Goal: Task Accomplishment & Management: Use online tool/utility

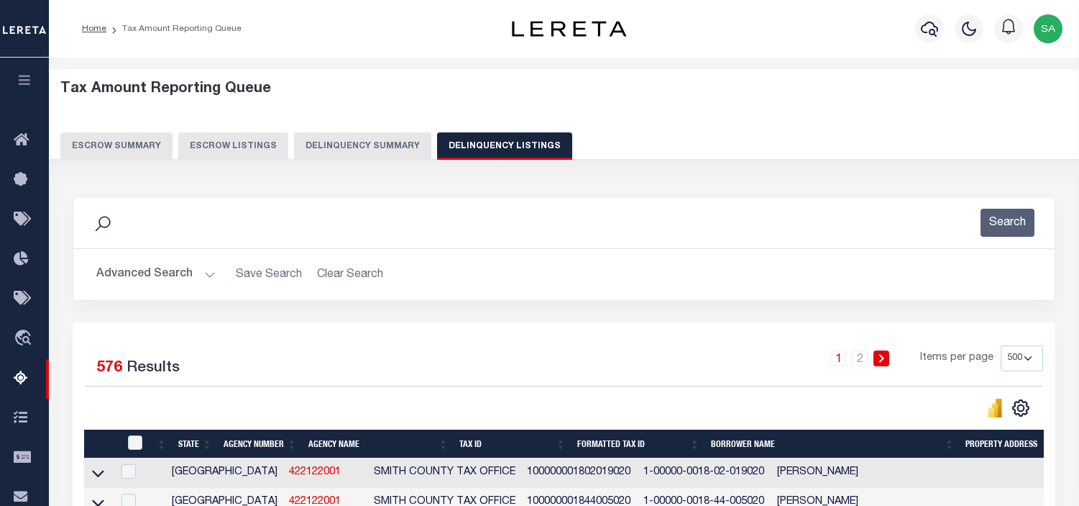
select select "500"
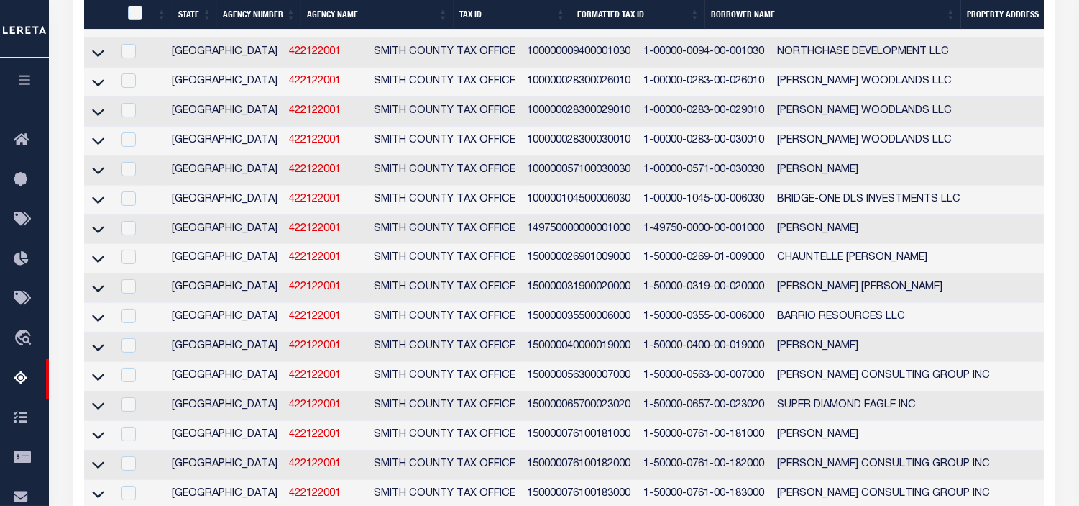
scroll to position [10409, 0]
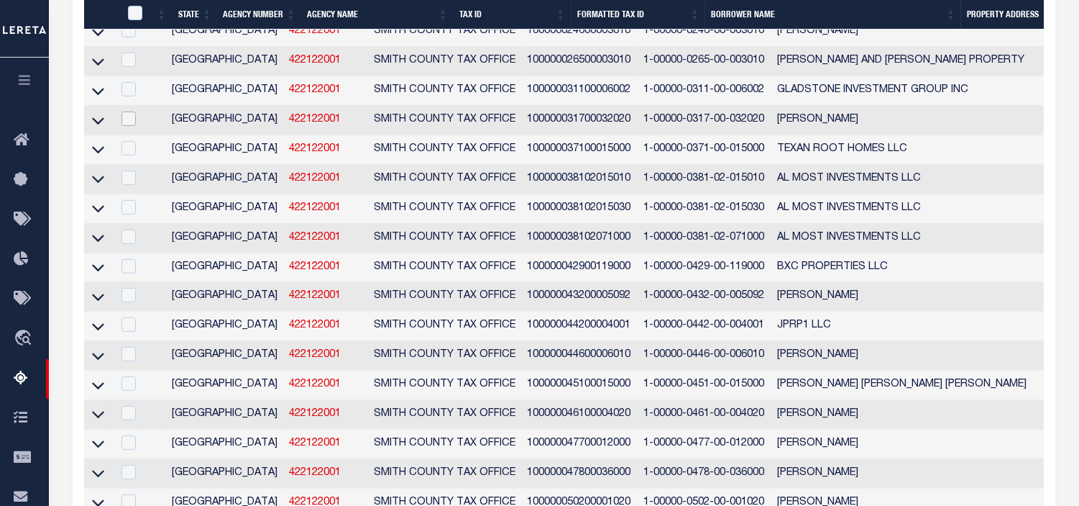
click at [126, 126] on input "checkbox" at bounding box center [129, 118] width 14 height 14
checkbox input "true"
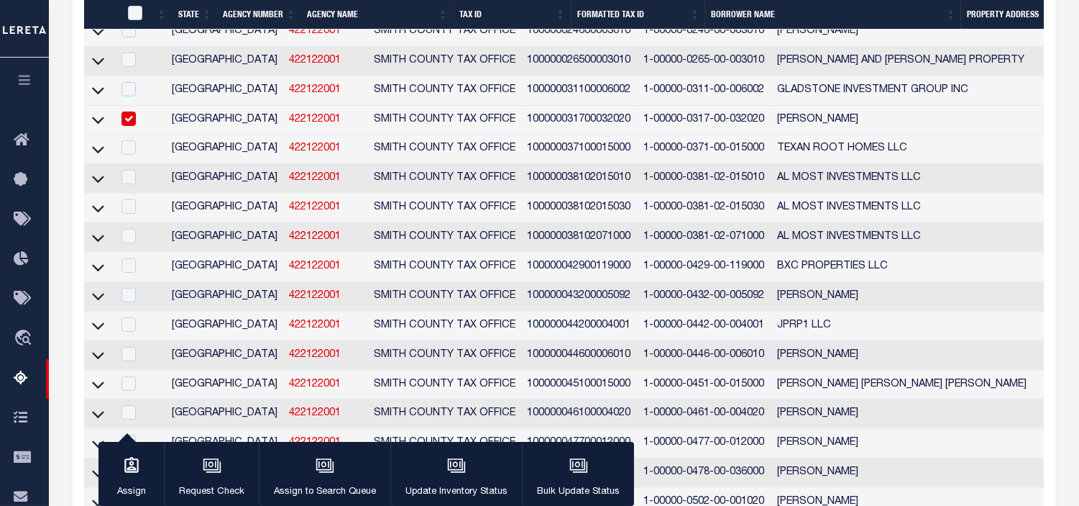
scroll to position [10318, 0]
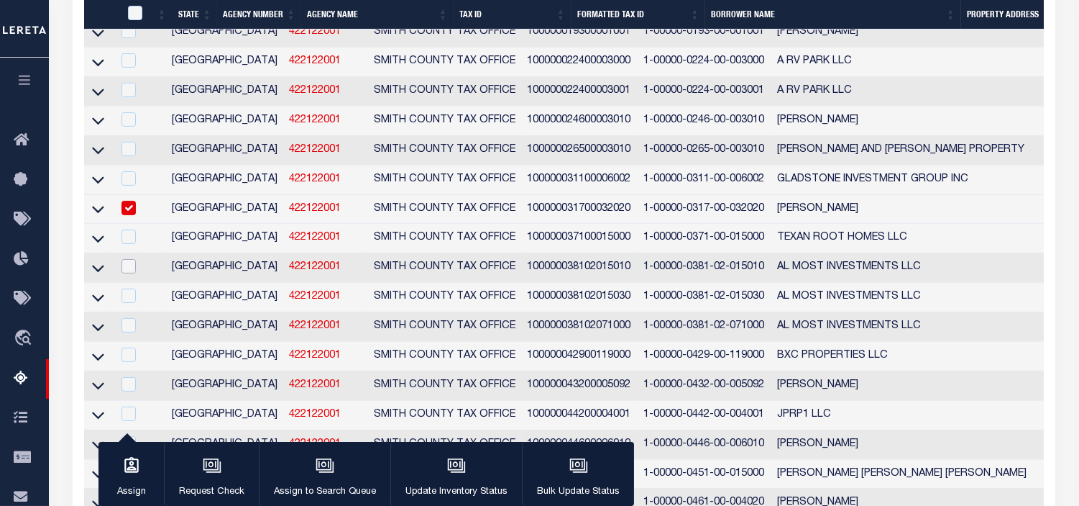
click at [122, 273] on input "checkbox" at bounding box center [129, 266] width 14 height 14
checkbox input "true"
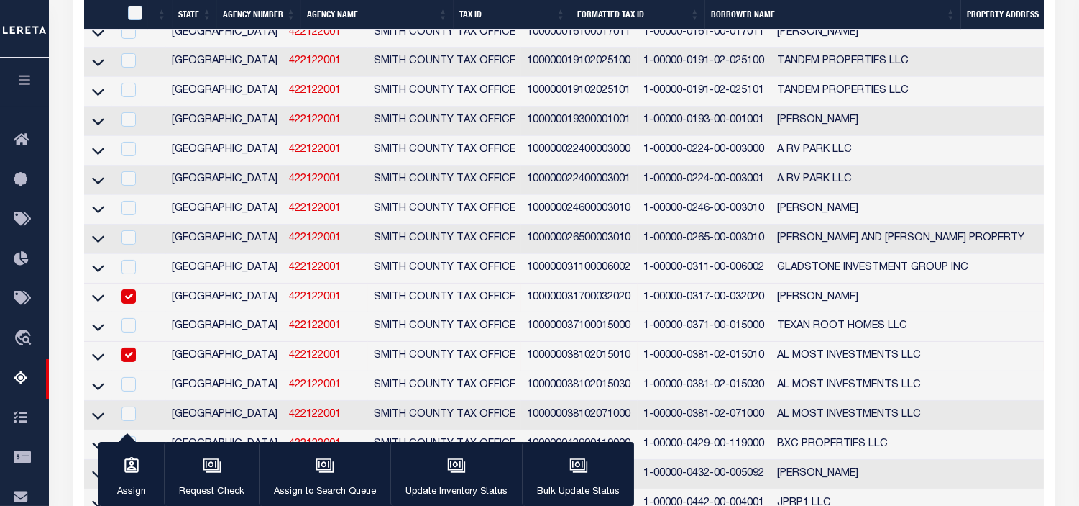
scroll to position [10496, 0]
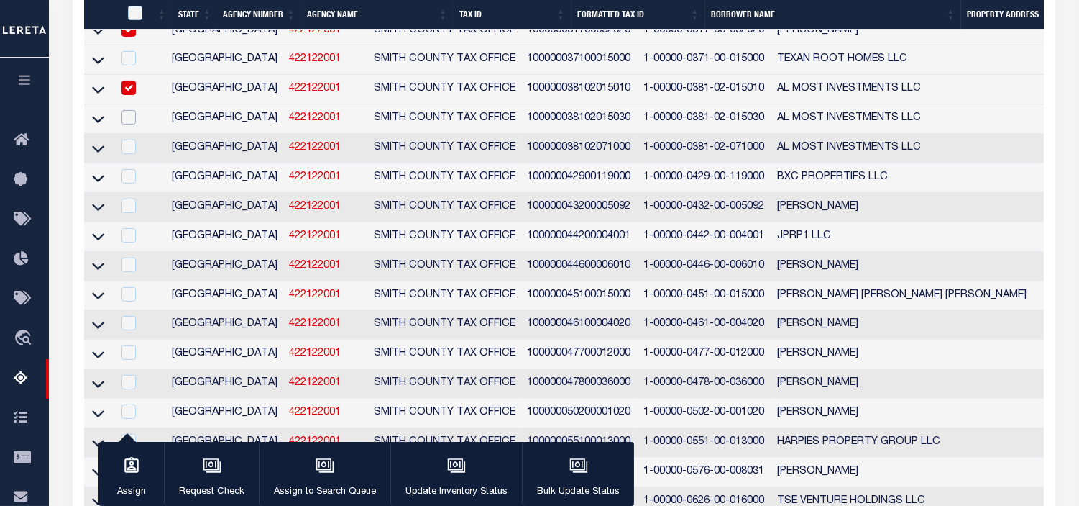
click at [132, 124] on input "checkbox" at bounding box center [129, 117] width 14 height 14
checkbox input "true"
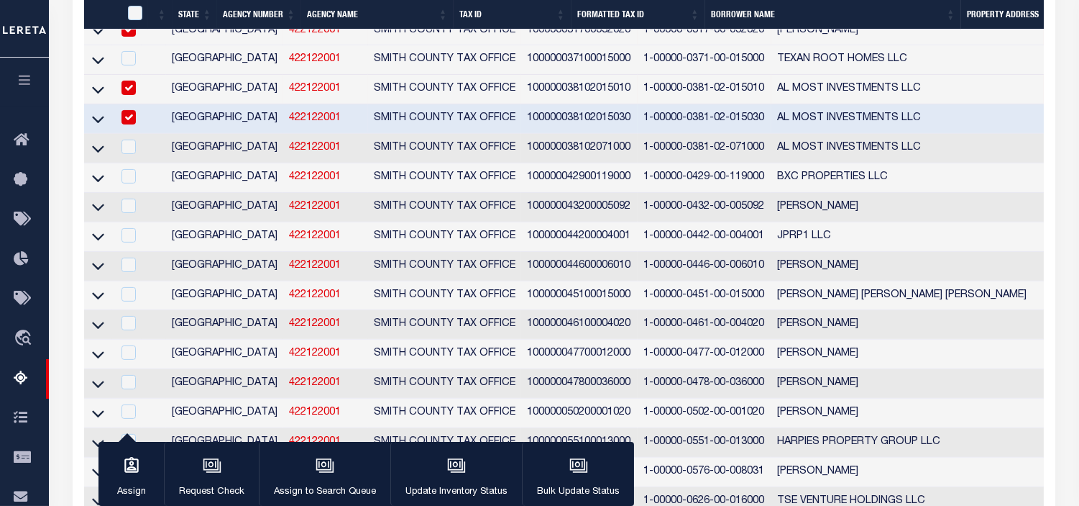
scroll to position [10407, 0]
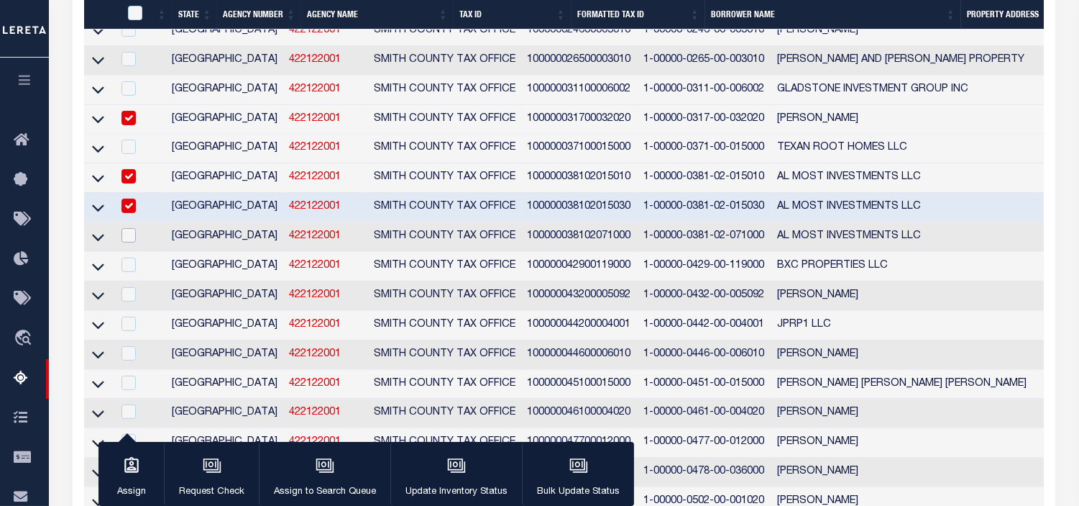
click at [127, 242] on input "checkbox" at bounding box center [129, 235] width 14 height 14
checkbox input "true"
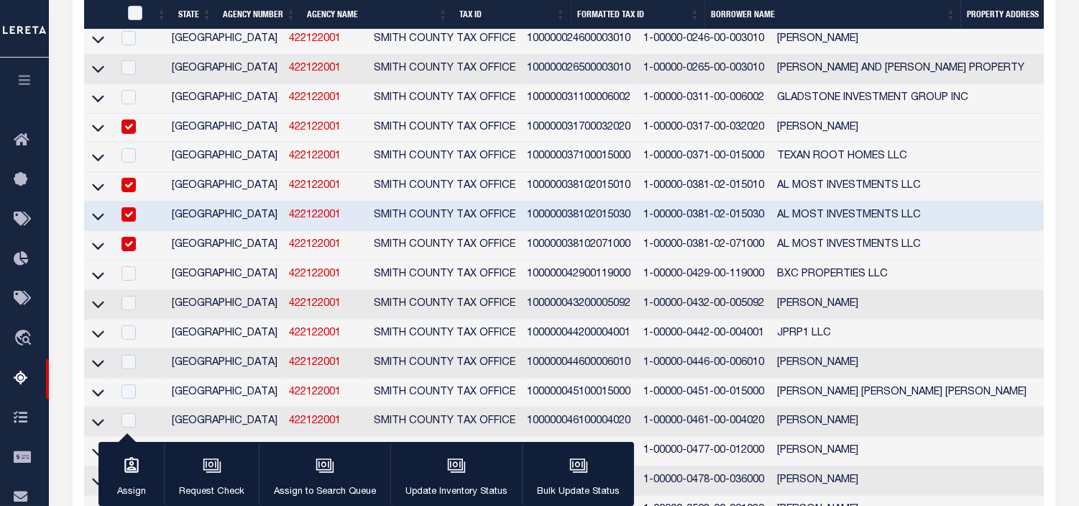
scroll to position [10479, 0]
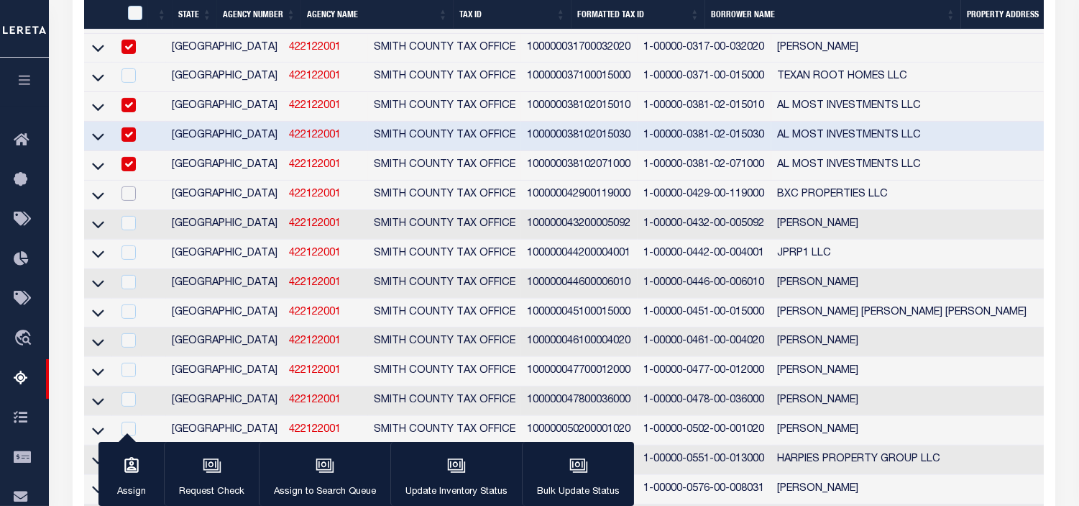
click at [127, 201] on input "checkbox" at bounding box center [129, 193] width 14 height 14
checkbox input "true"
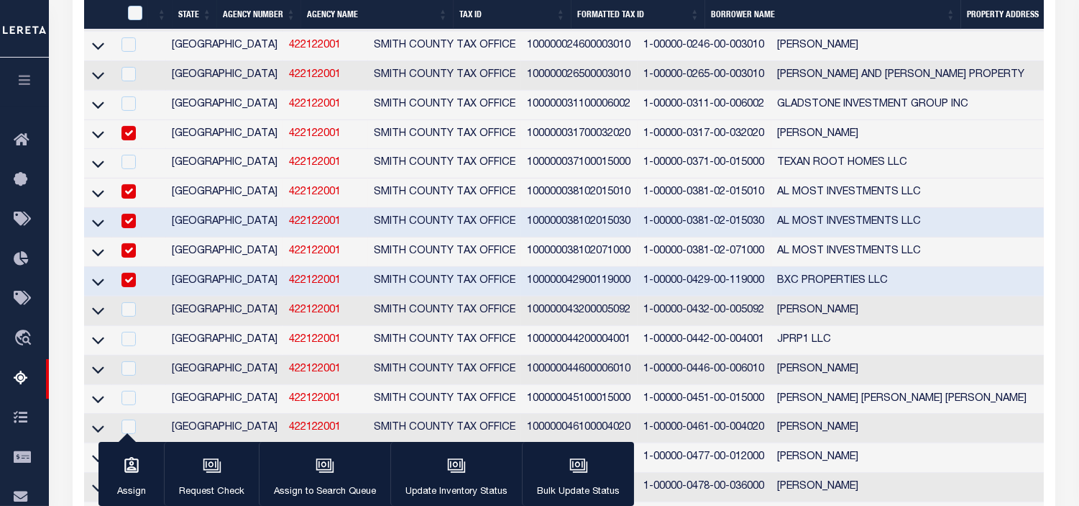
scroll to position [10632, 0]
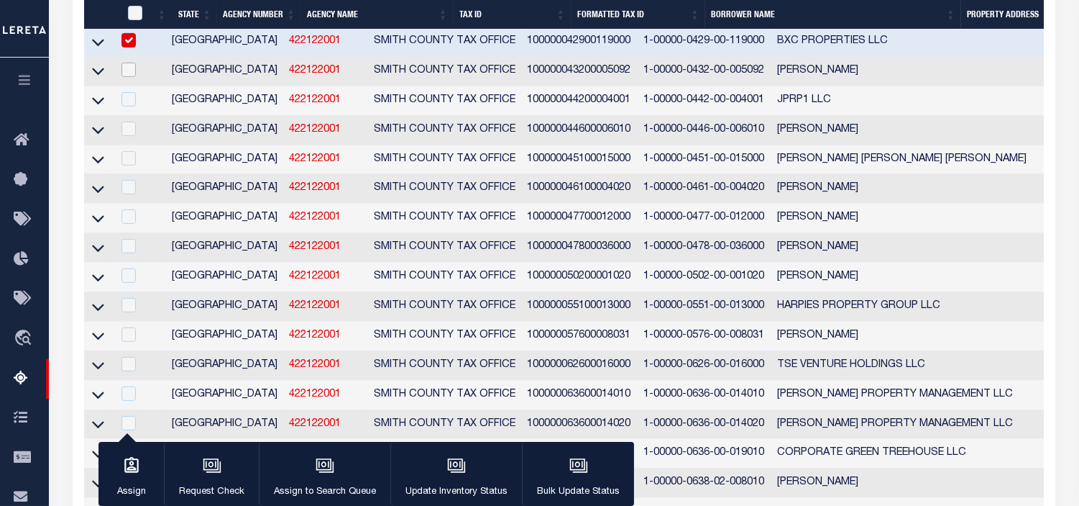
click at [126, 77] on input "checkbox" at bounding box center [129, 70] width 14 height 14
checkbox input "true"
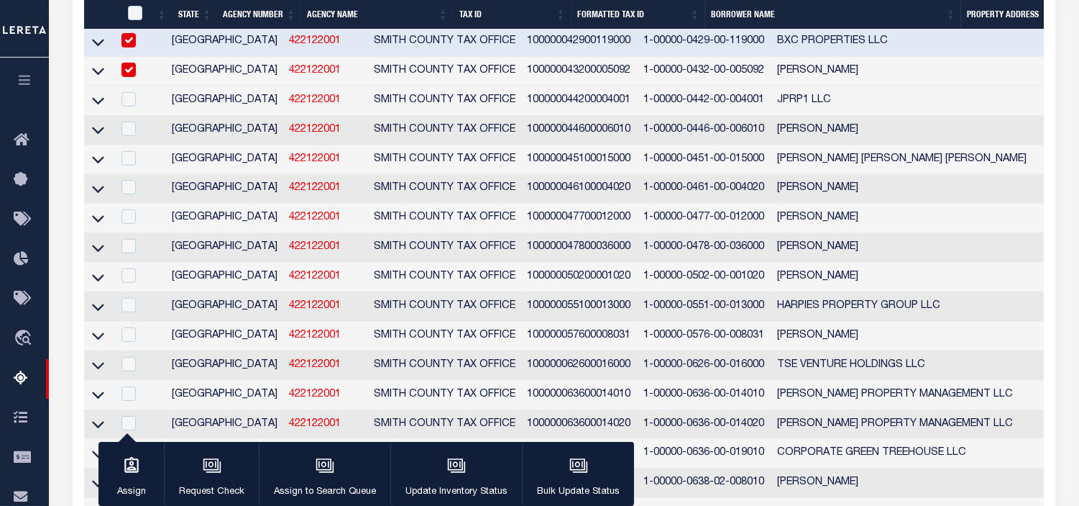
scroll to position [10543, 0]
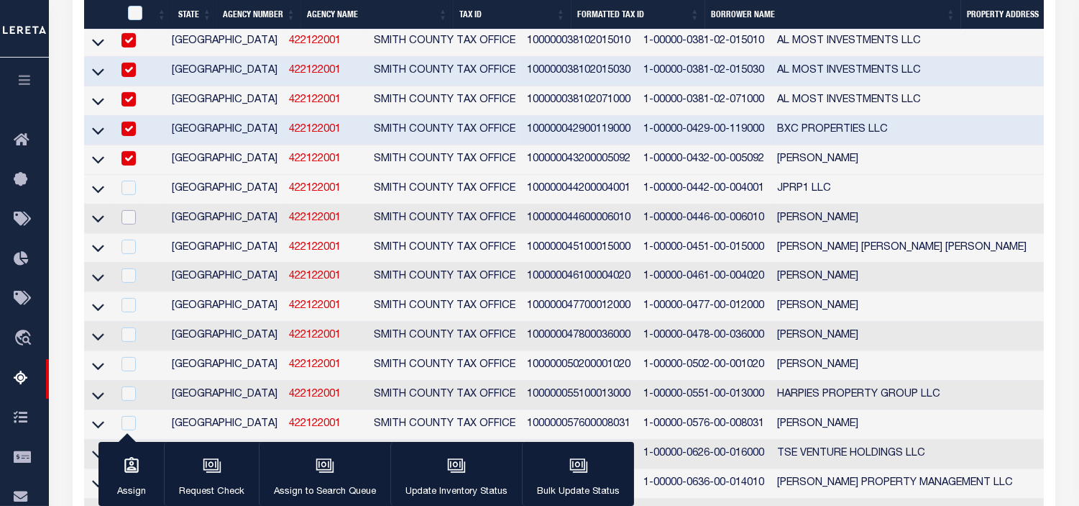
click at [125, 224] on input "checkbox" at bounding box center [129, 217] width 14 height 14
checkbox input "true"
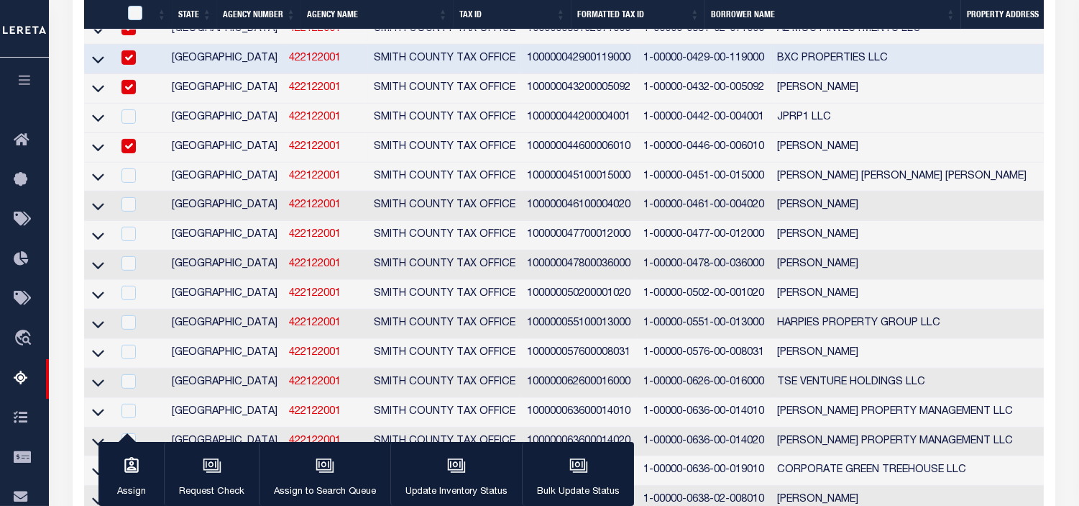
scroll to position [10774, 0]
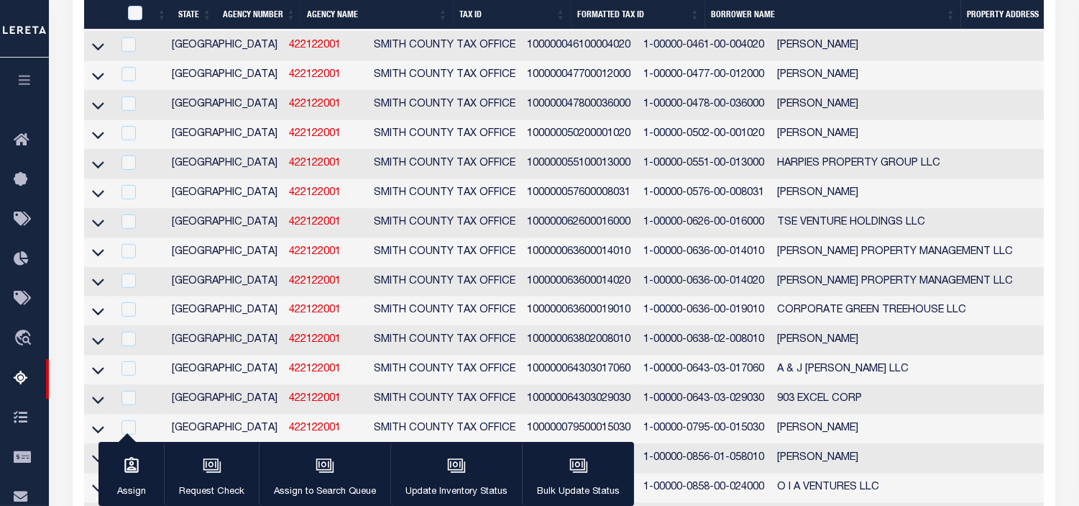
click at [131, 23] on input "checkbox" at bounding box center [129, 16] width 14 height 14
checkbox input "true"
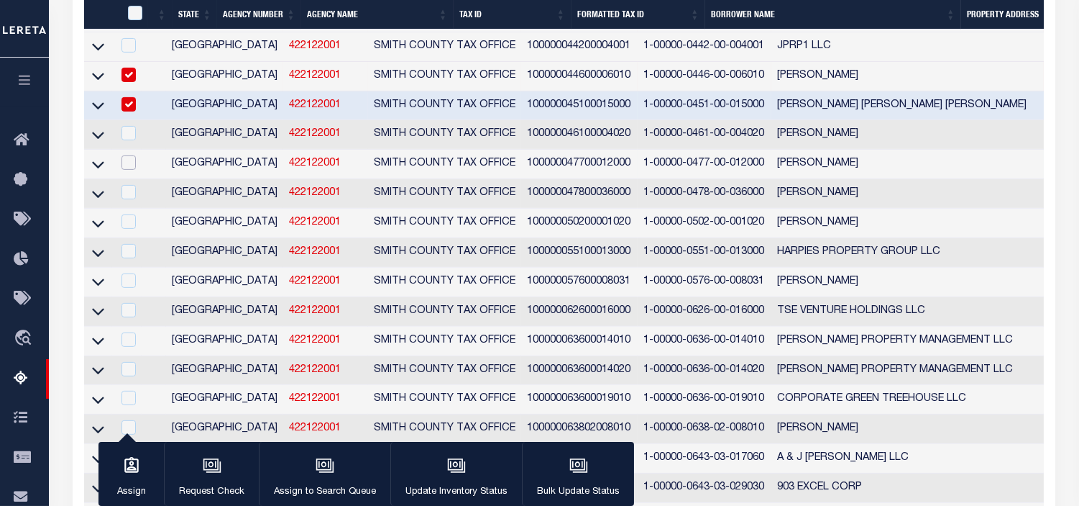
click at [128, 170] on input "checkbox" at bounding box center [129, 162] width 14 height 14
checkbox input "true"
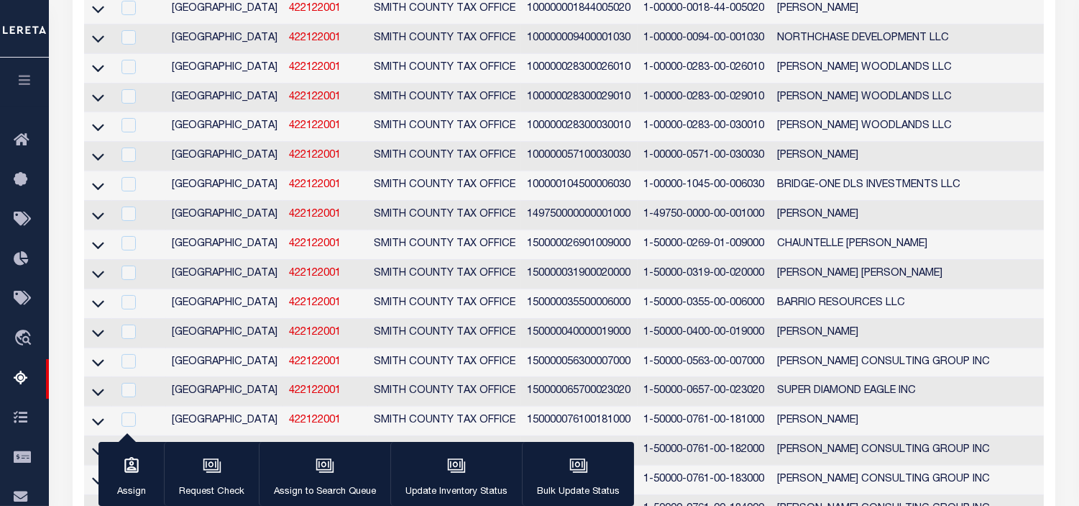
scroll to position [0, 0]
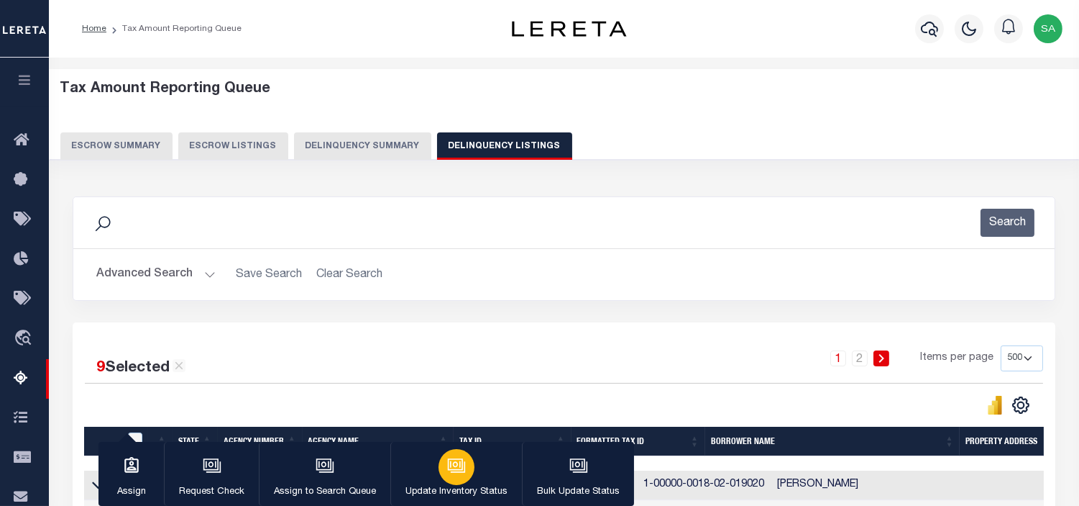
click at [448, 467] on icon "button" at bounding box center [455, 464] width 15 height 12
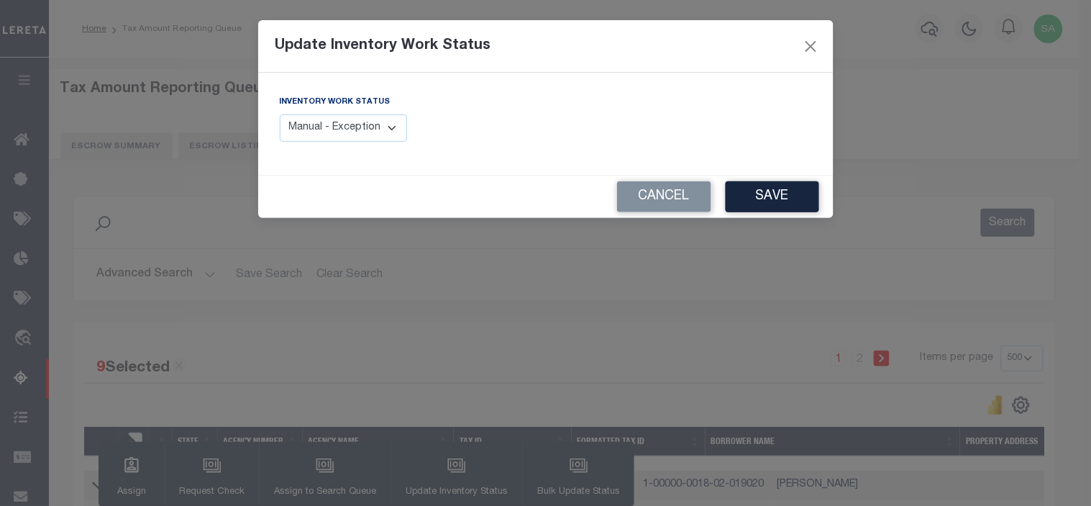
click at [390, 127] on select "Manual - Exception Pended - Awaiting Search Late Add Exception Completed" at bounding box center [344, 128] width 128 height 28
select select "4"
click at [280, 114] on select "Manual - Exception Pended - Awaiting Search Late Add Exception Completed" at bounding box center [344, 128] width 128 height 28
click at [773, 189] on button "Save" at bounding box center [772, 196] width 93 height 31
